Goal: Answer question/provide support

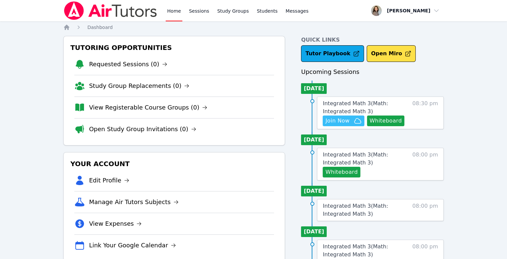
click at [343, 120] on span "Join Now" at bounding box center [337, 121] width 24 height 8
click at [383, 118] on button "Whiteboard" at bounding box center [386, 121] width 38 height 11
click at [348, 102] on span "Integrated Math 3 ( Math: Integrated Math 3 )" at bounding box center [355, 107] width 65 height 14
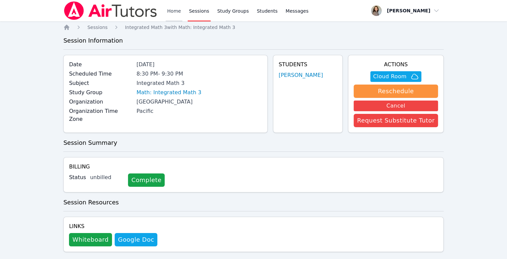
click at [171, 12] on link "Home" at bounding box center [174, 10] width 16 height 21
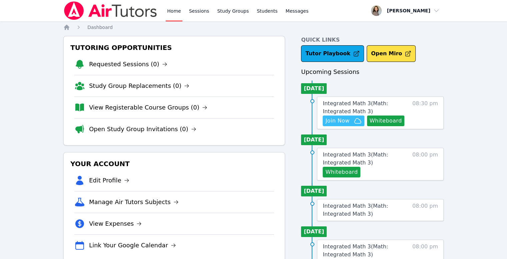
click at [351, 123] on span "Join Now" at bounding box center [343, 121] width 36 height 8
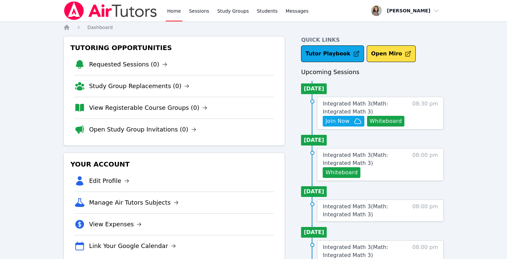
click at [174, 17] on link "Home" at bounding box center [174, 10] width 16 height 21
click at [168, 15] on link "Home" at bounding box center [174, 10] width 16 height 21
click at [172, 17] on link "Home" at bounding box center [174, 10] width 16 height 21
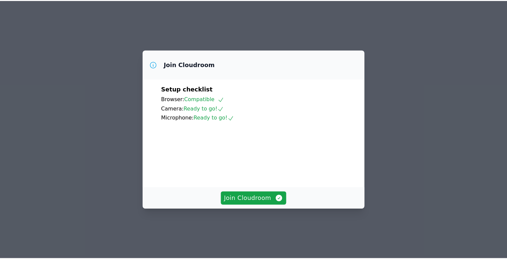
scroll to position [30, 0]
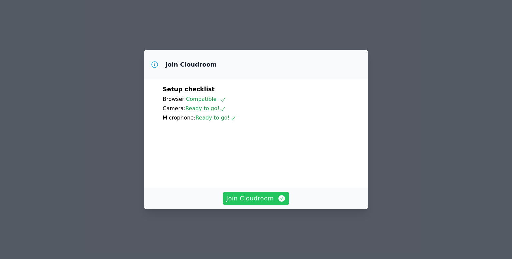
click at [263, 203] on span "Join Cloudroom" at bounding box center [256, 198] width 60 height 9
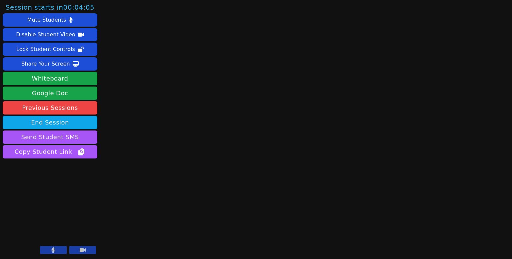
click at [55, 247] on button at bounding box center [53, 250] width 27 height 8
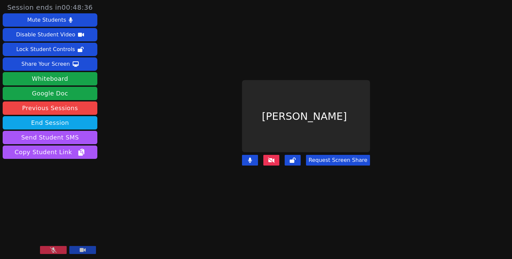
click at [53, 251] on icon at bounding box center [53, 249] width 7 height 5
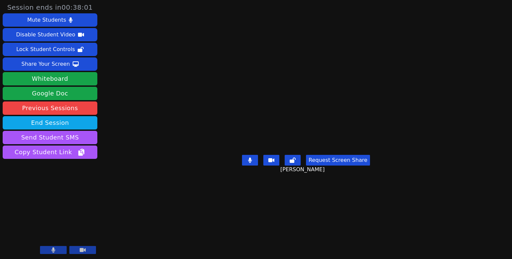
click at [51, 250] on icon at bounding box center [53, 249] width 4 height 5
click at [51, 250] on icon at bounding box center [53, 249] width 7 height 5
click at [494, 176] on div "Session ends in 00:33:08 Mute Students Disable Student Video Lock Student Contr…" at bounding box center [256, 129] width 512 height 259
click at [195, 160] on main "Kimora Knox Request Screen Share Kimora Knox" at bounding box center [306, 129] width 223 height 259
click at [195, 73] on main "Kimora Knox Request Screen Share Kimora Knox" at bounding box center [306, 129] width 223 height 259
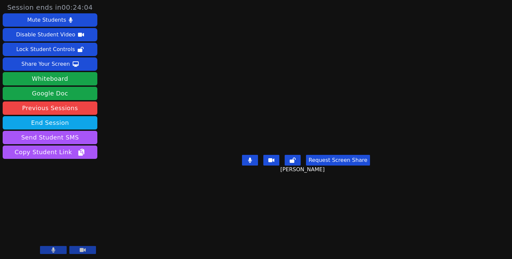
click at [116, 157] on div "Session ends in 00:24:04 Mute Students Disable Student Video Lock Student Contr…" at bounding box center [256, 129] width 512 height 259
click at [195, 219] on main "Kimora Knox Request Screen Share Kimora Knox" at bounding box center [306, 129] width 223 height 259
click at [123, 187] on div "Session ends in 00:07:00 Mute Students Disable Student Video Lock Student Contr…" at bounding box center [256, 129] width 512 height 259
click at [122, 140] on div "Session ends in 00:05:37 Mute Students Disable Student Video Lock Student Contr…" at bounding box center [256, 129] width 512 height 259
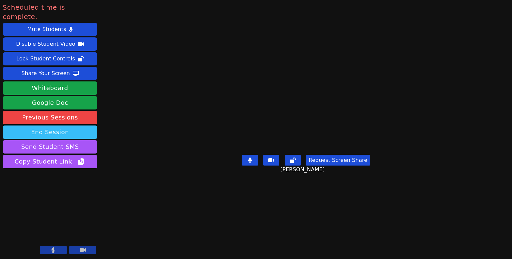
click at [96, 125] on button "End Session" at bounding box center [50, 131] width 95 height 13
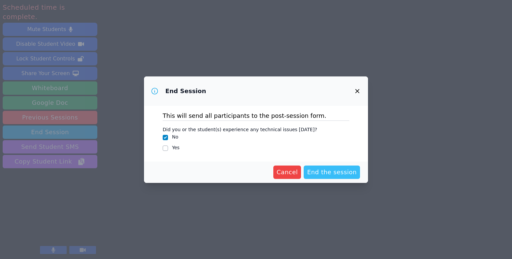
click at [336, 172] on span "End the session" at bounding box center [332, 171] width 50 height 9
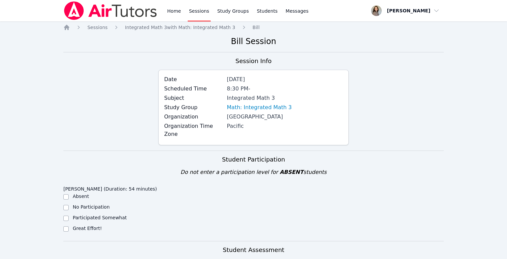
scroll to position [8, 0]
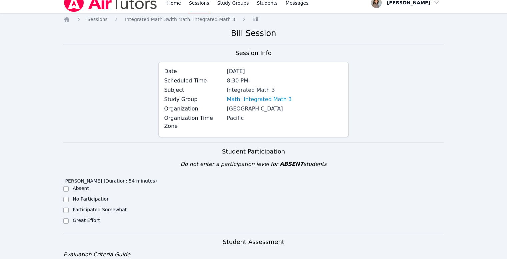
click at [75, 217] on div "Great Effort!" at bounding box center [110, 221] width 95 height 8
click at [72, 217] on div "Great Effort!" at bounding box center [110, 221] width 95 height 8
click at [67, 218] on input "Great Effort!" at bounding box center [65, 220] width 5 height 5
checkbox input "true"
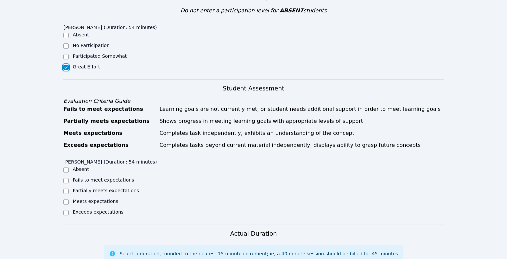
scroll to position [164, 0]
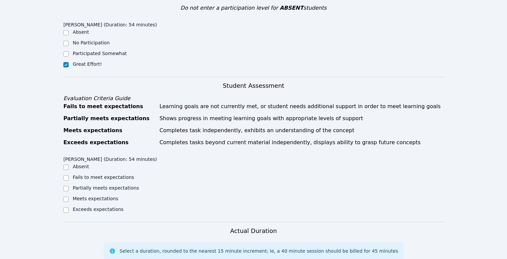
click at [101, 206] on div "Exceeds expectations" at bounding box center [110, 210] width 95 height 8
click at [99, 206] on label "Exceeds expectations" at bounding box center [98, 208] width 51 height 5
click at [69, 207] on input "Exceeds expectations" at bounding box center [65, 209] width 5 height 5
checkbox input "true"
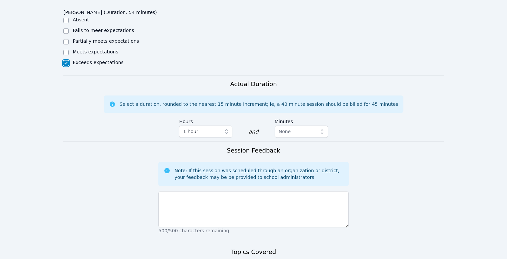
scroll to position [345, 0]
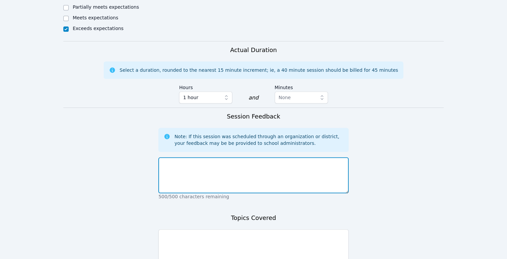
click at [215, 170] on textarea at bounding box center [253, 175] width 190 height 36
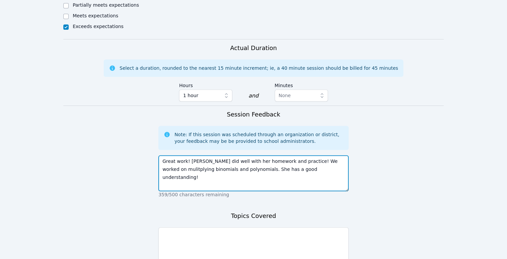
scroll to position [358, 0]
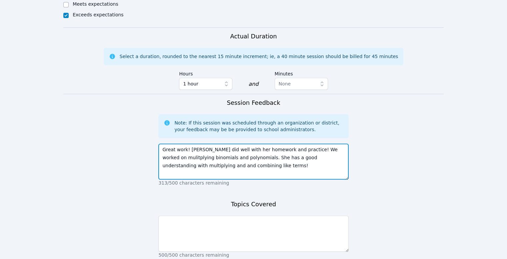
click at [167, 155] on textarea "Great work! Kimora did well with her homework and practice! We worked on mulitp…" at bounding box center [253, 161] width 190 height 36
drag, startPoint x: 167, startPoint y: 155, endPoint x: 256, endPoint y: 156, distance: 89.0
click at [256, 156] on textarea "Great work! Kimora did well with her homework and practice! We worked on mulitp…" at bounding box center [253, 161] width 190 height 36
type textarea "Great work! Kimora did well with her homework and practice! We worked on mulitp…"
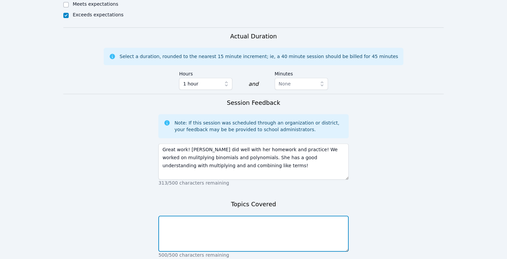
click at [193, 225] on textarea at bounding box center [253, 233] width 190 height 36
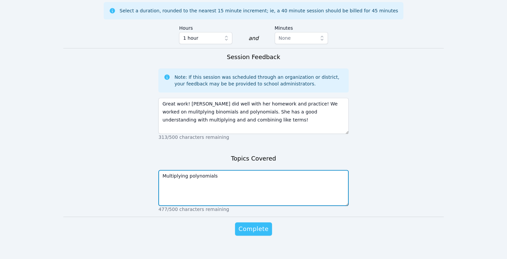
type textarea "Multiplying polynomials"
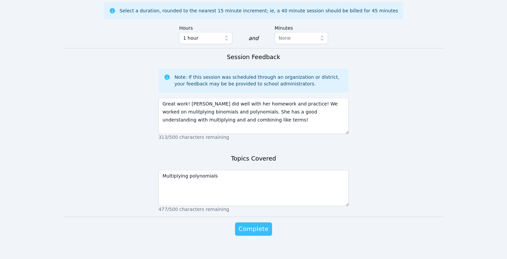
click at [242, 224] on span "Complete" at bounding box center [253, 228] width 30 height 9
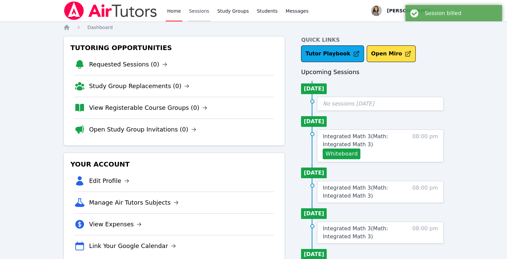
click at [188, 12] on link "Sessions" at bounding box center [199, 10] width 23 height 21
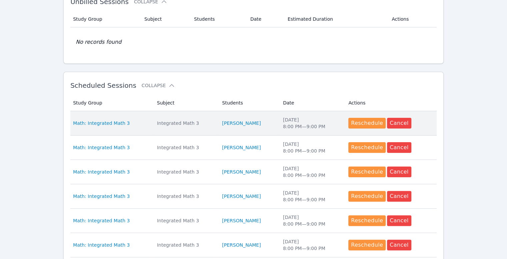
scroll to position [295, 0]
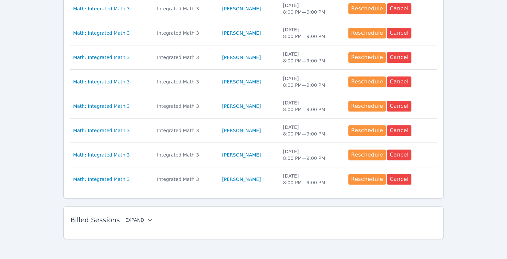
click at [132, 219] on button "Expand" at bounding box center [139, 219] width 28 height 7
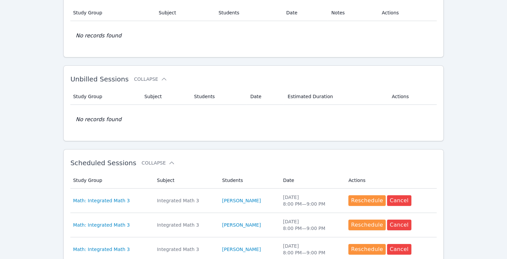
scroll to position [0, 0]
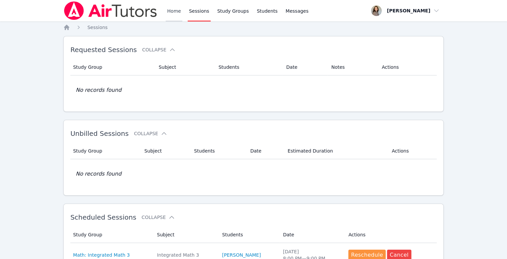
click at [178, 9] on link "Home" at bounding box center [174, 10] width 16 height 21
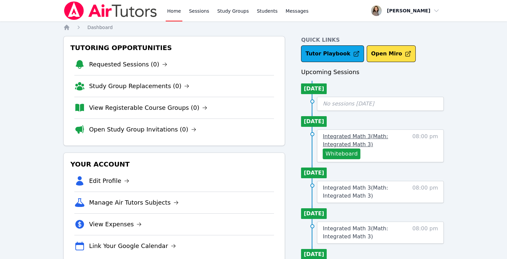
click at [335, 142] on span "Integrated Math 3 ( Math: Integrated Math 3 )" at bounding box center [355, 140] width 65 height 14
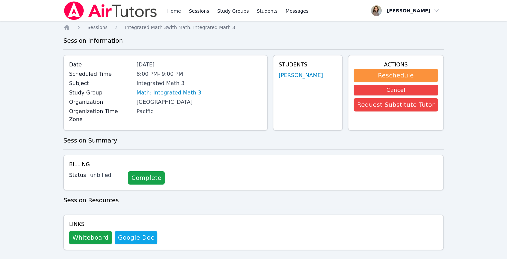
click at [175, 14] on link "Home" at bounding box center [174, 10] width 16 height 21
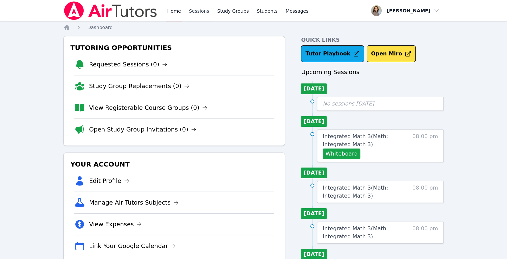
click at [197, 16] on link "Sessions" at bounding box center [199, 10] width 23 height 21
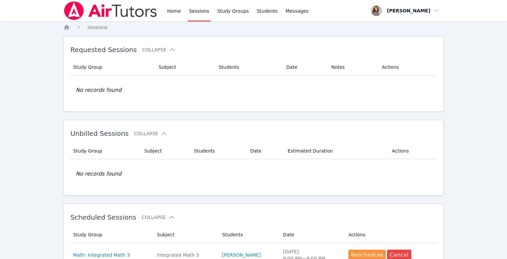
scroll to position [295, 0]
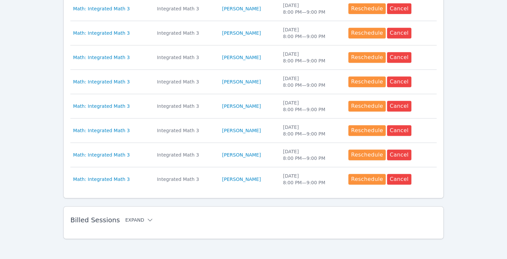
click at [136, 218] on button "Expand" at bounding box center [139, 219] width 28 height 7
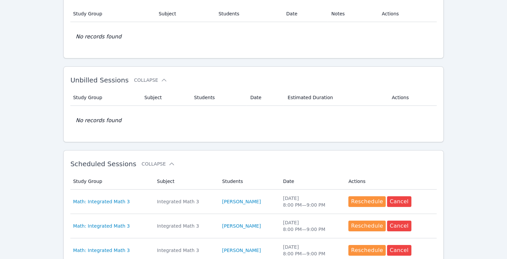
scroll to position [0, 0]
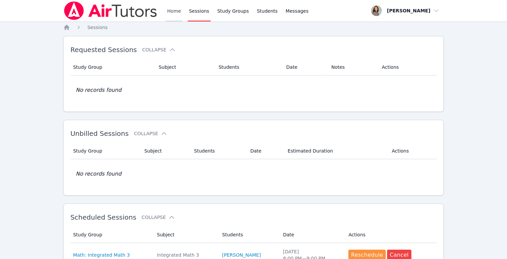
click at [179, 16] on link "Home" at bounding box center [174, 10] width 16 height 21
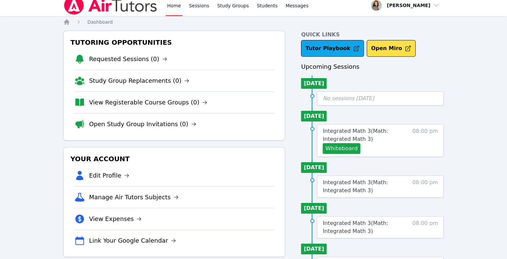
scroll to position [5, 0]
click at [348, 104] on div "No sessions [DATE]" at bounding box center [380, 98] width 127 height 14
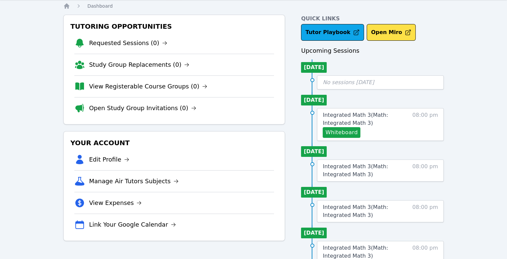
scroll to position [0, 0]
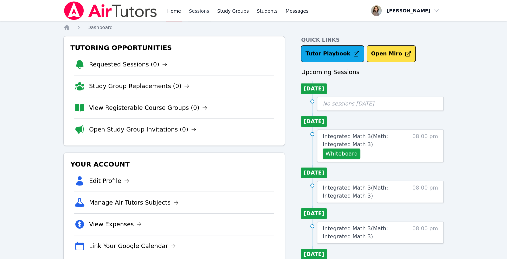
click at [192, 18] on link "Sessions" at bounding box center [199, 10] width 23 height 21
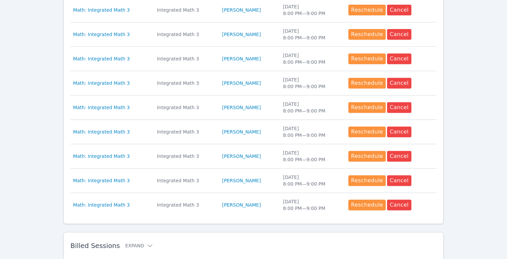
scroll to position [295, 0]
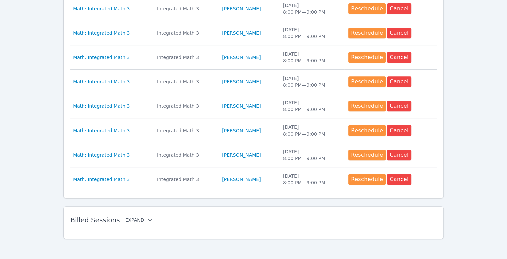
click at [125, 217] on button "Expand" at bounding box center [139, 219] width 28 height 7
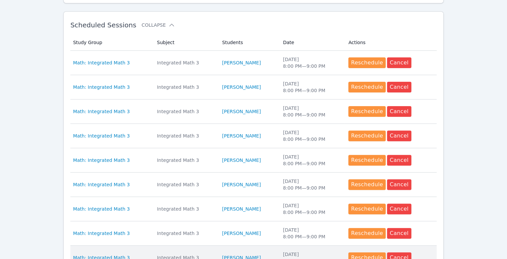
scroll to position [0, 0]
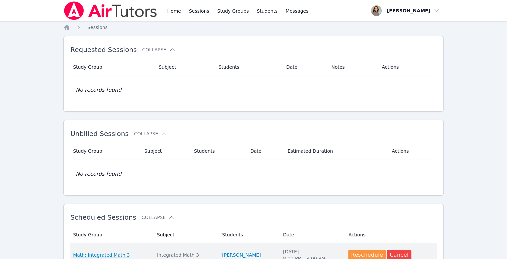
click at [95, 253] on span "Math: Integrated Math 3" at bounding box center [101, 254] width 57 height 7
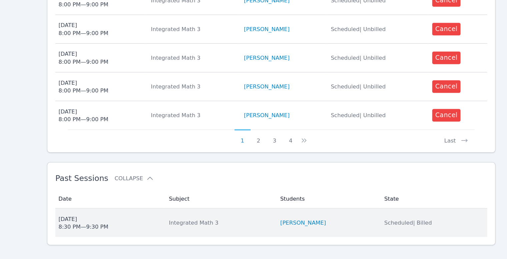
scroll to position [305, 0]
